Goal: Information Seeking & Learning: Learn about a topic

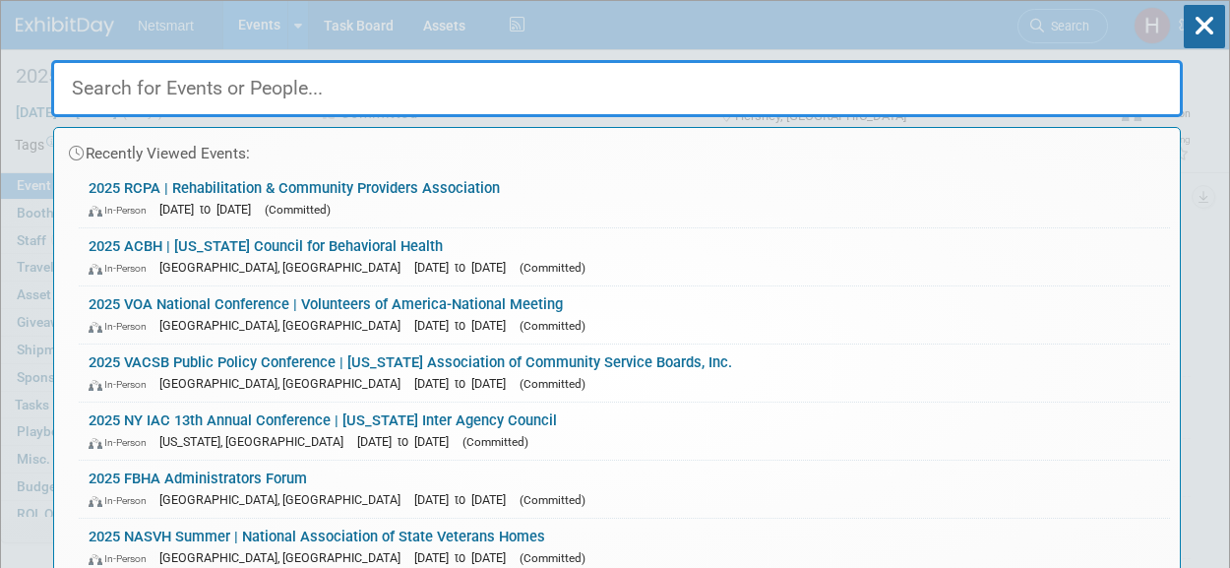
select select "Human Services"
select select "3"
select select "Yes"
click at [273, 183] on link "2025 RCPA | Rehabilitation & Community Providers Association In-Person [DATE] t…" at bounding box center [624, 198] width 1091 height 57
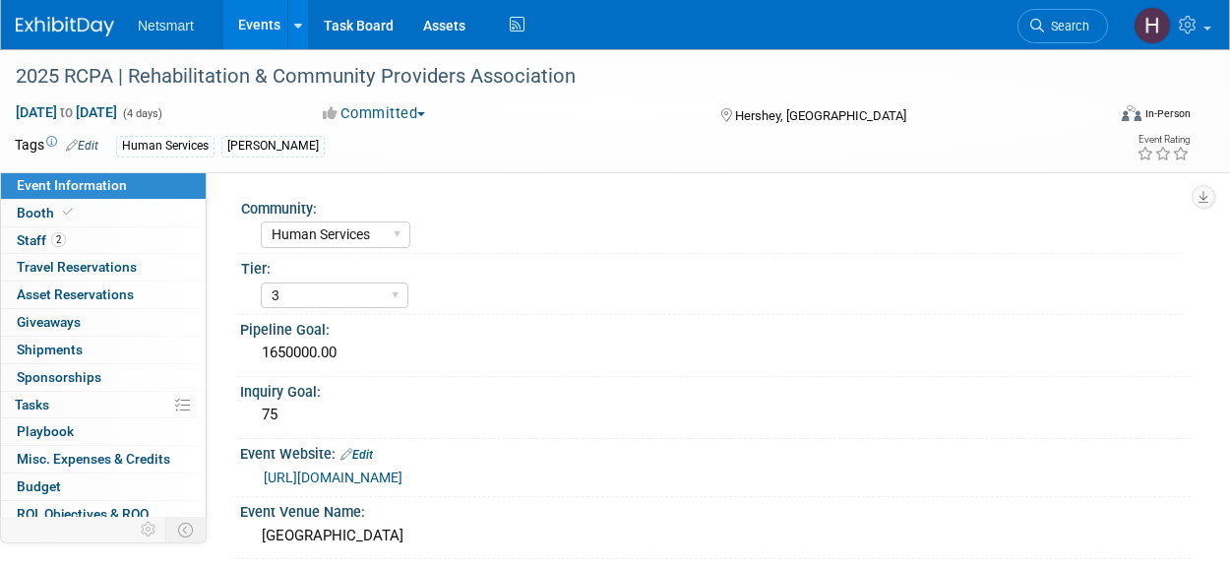
select select "Human Services"
select select "3"
select select "Yes"
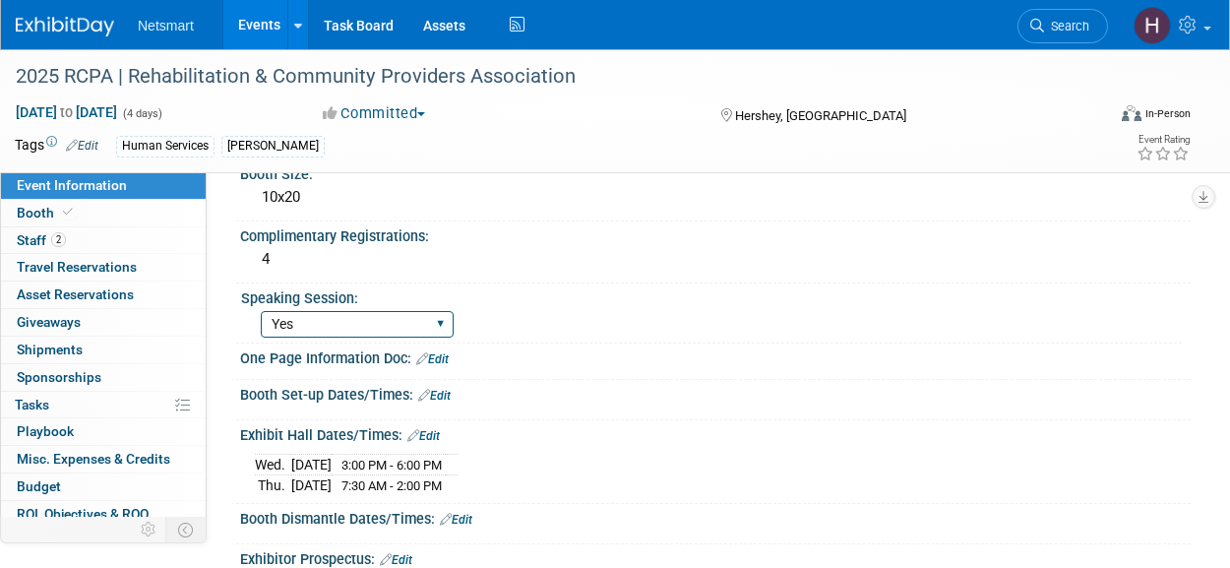
scroll to position [590, 0]
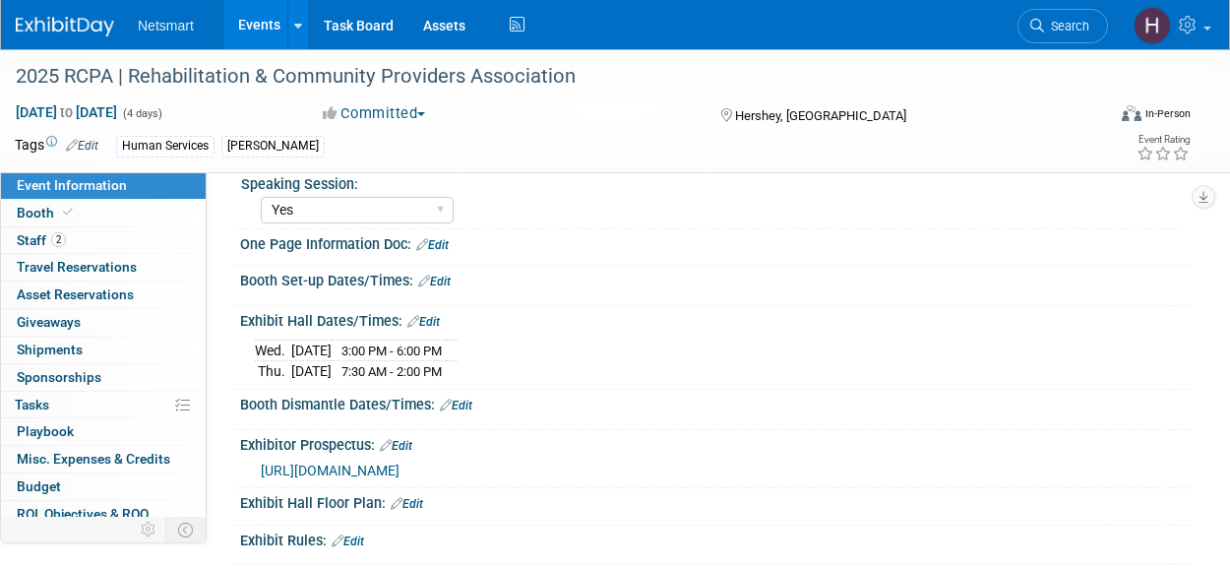
click at [399, 462] on span "[URL][DOMAIN_NAME]" at bounding box center [330, 470] width 139 height 16
click at [63, 207] on icon at bounding box center [68, 212] width 10 height 11
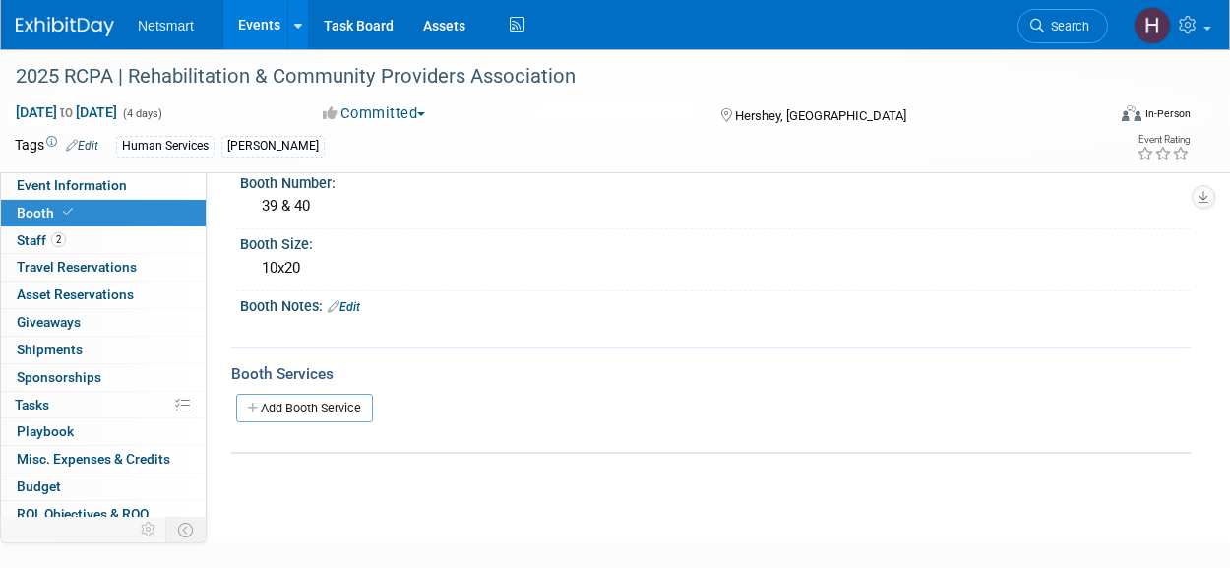
scroll to position [0, 0]
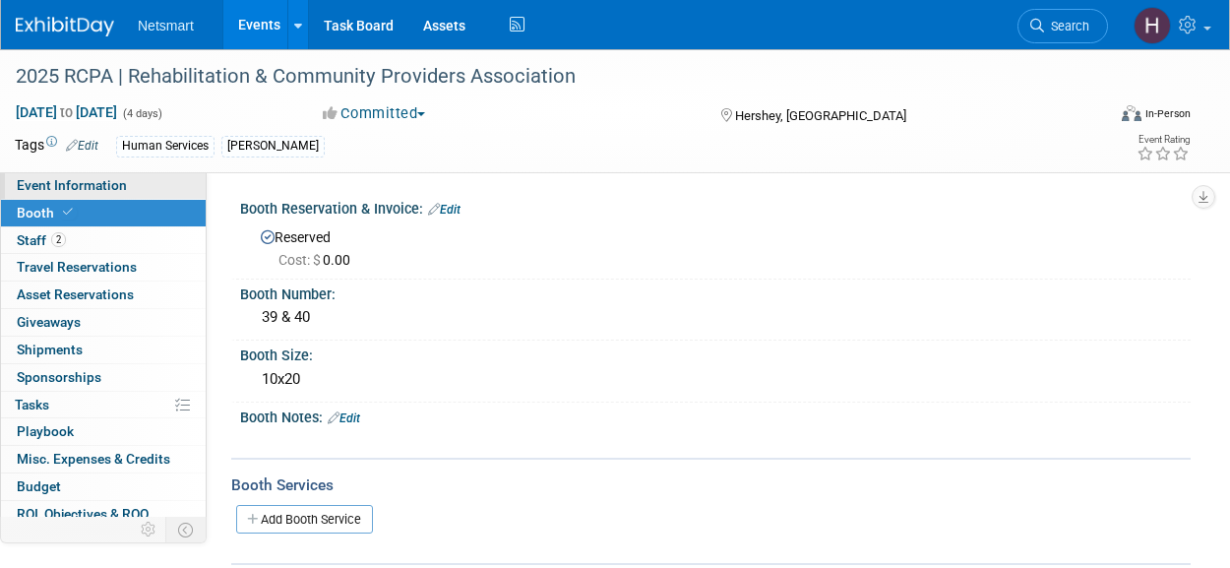
click at [83, 182] on span "Event Information" at bounding box center [72, 185] width 110 height 16
select select "Human Services"
select select "3"
select select "Yes"
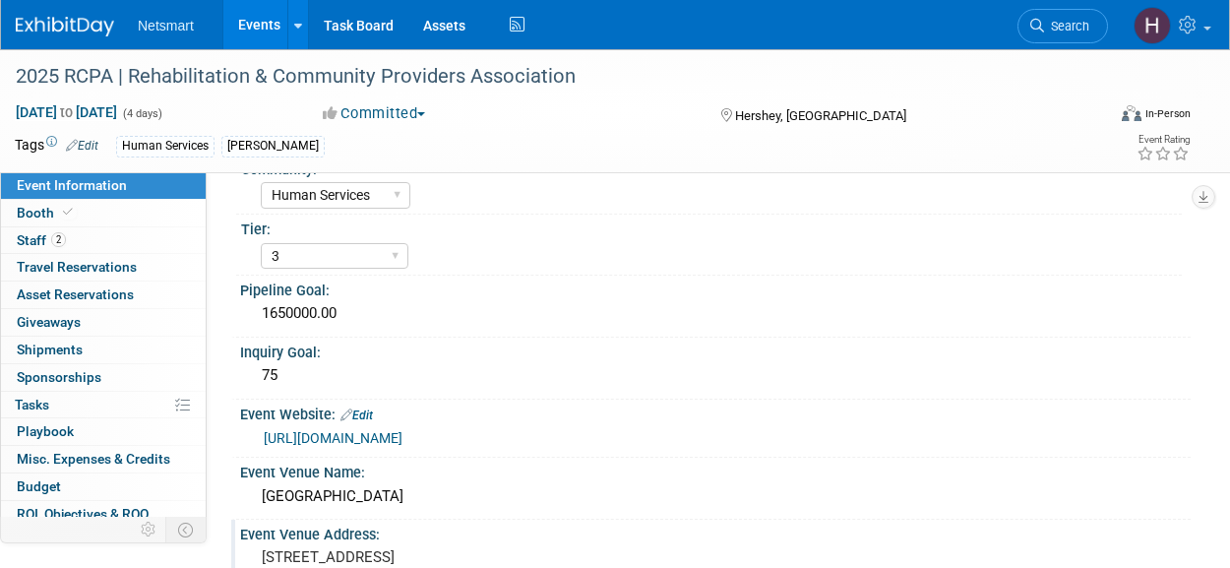
scroll to position [98, 0]
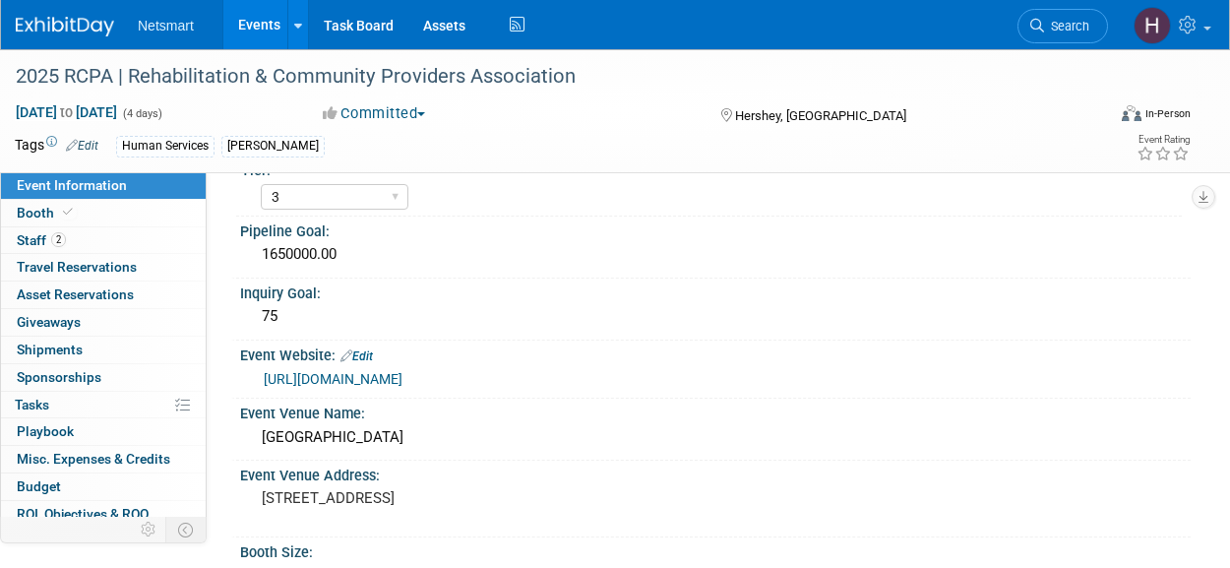
click at [387, 382] on link "[URL][DOMAIN_NAME]" at bounding box center [333, 379] width 139 height 16
